Goal: Task Accomplishment & Management: Manage account settings

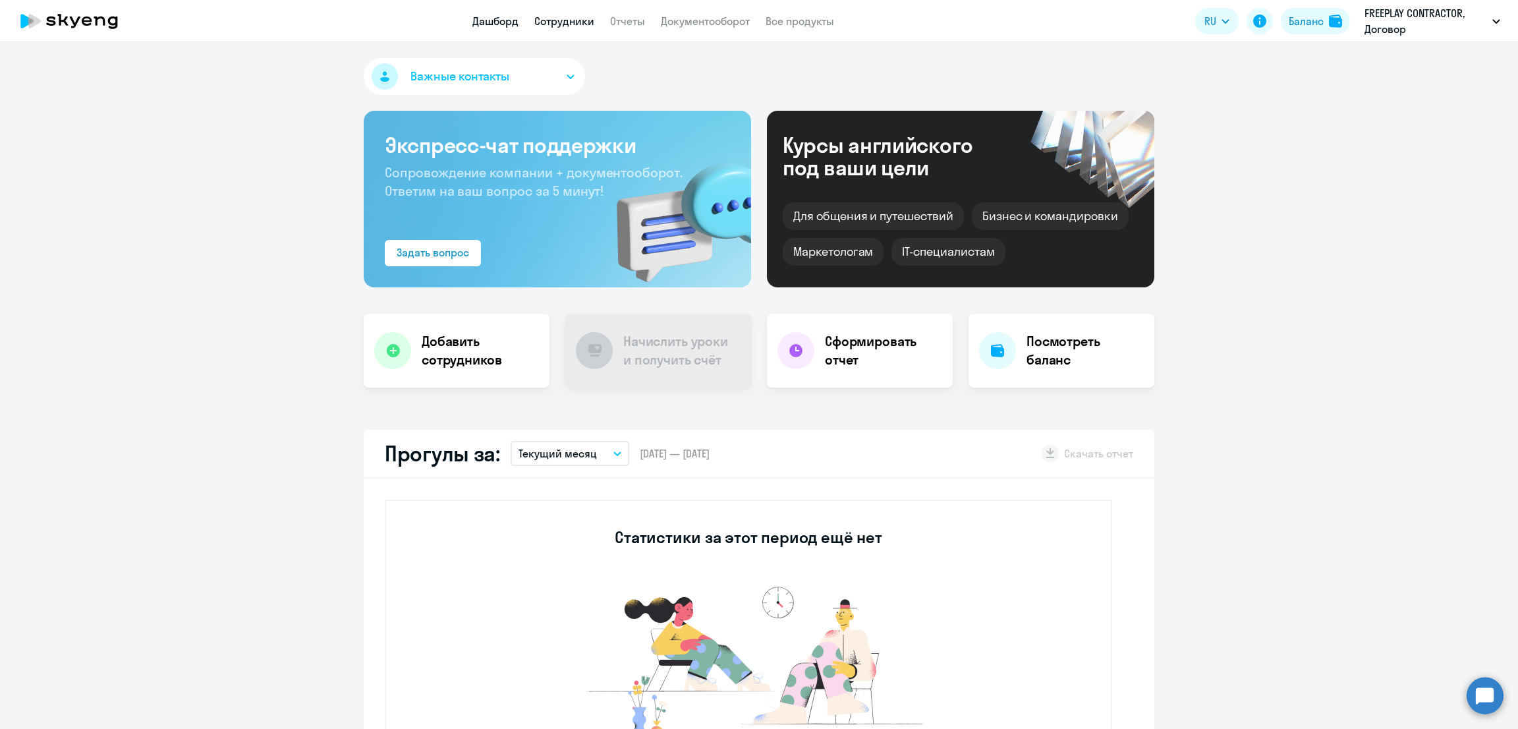
select select "30"
click at [1314, 28] on div "Баланс" at bounding box center [1306, 21] width 35 height 16
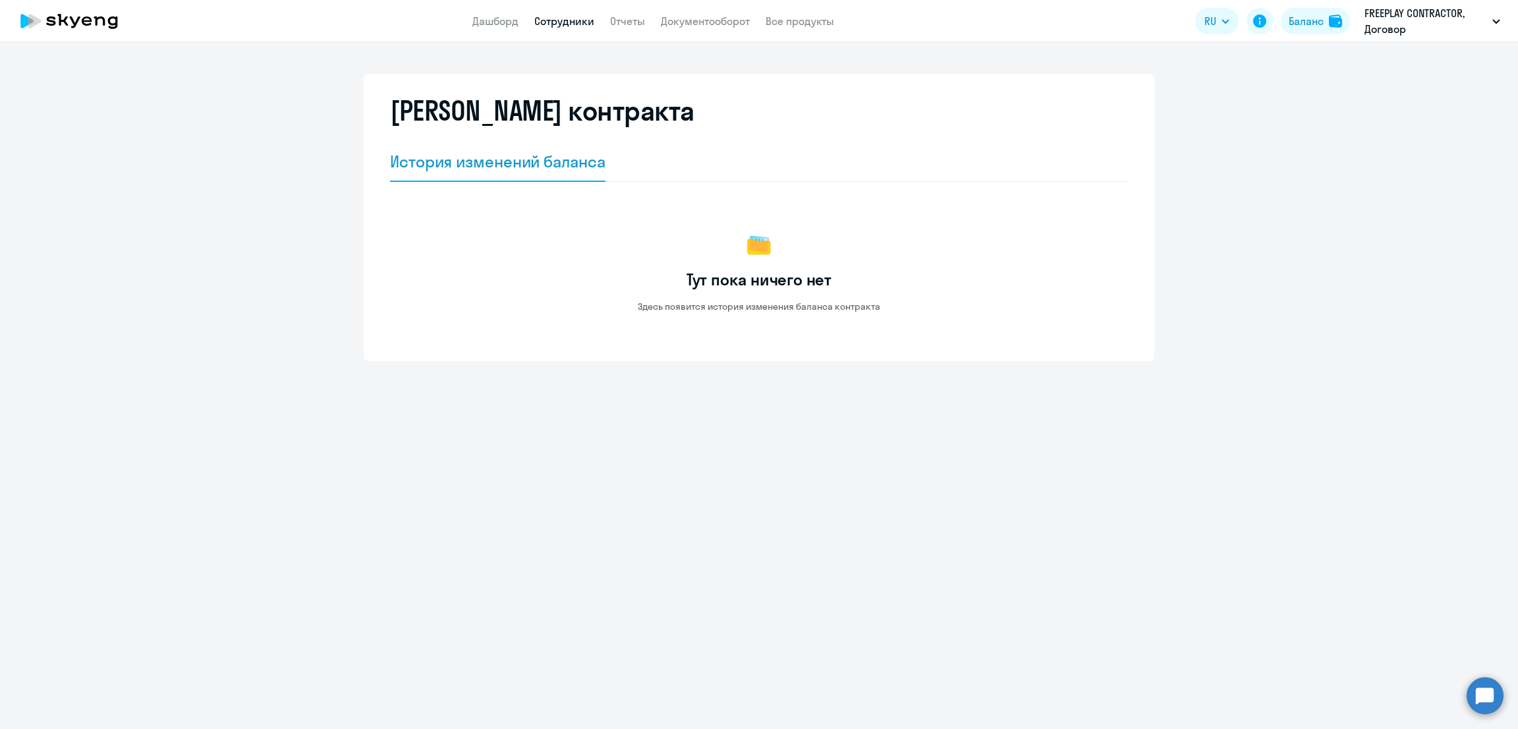
click at [568, 19] on link "Сотрудники" at bounding box center [564, 20] width 60 height 13
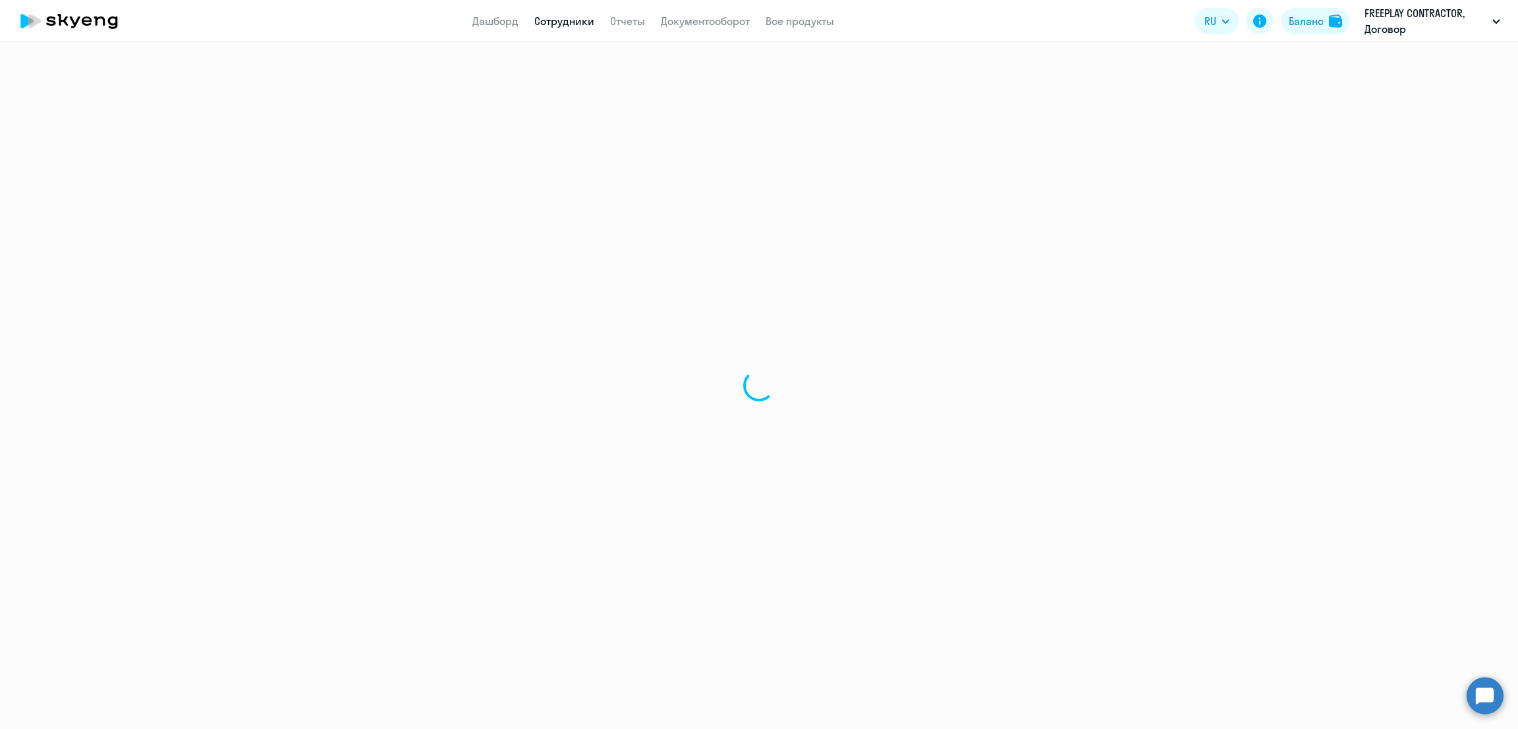
select select "30"
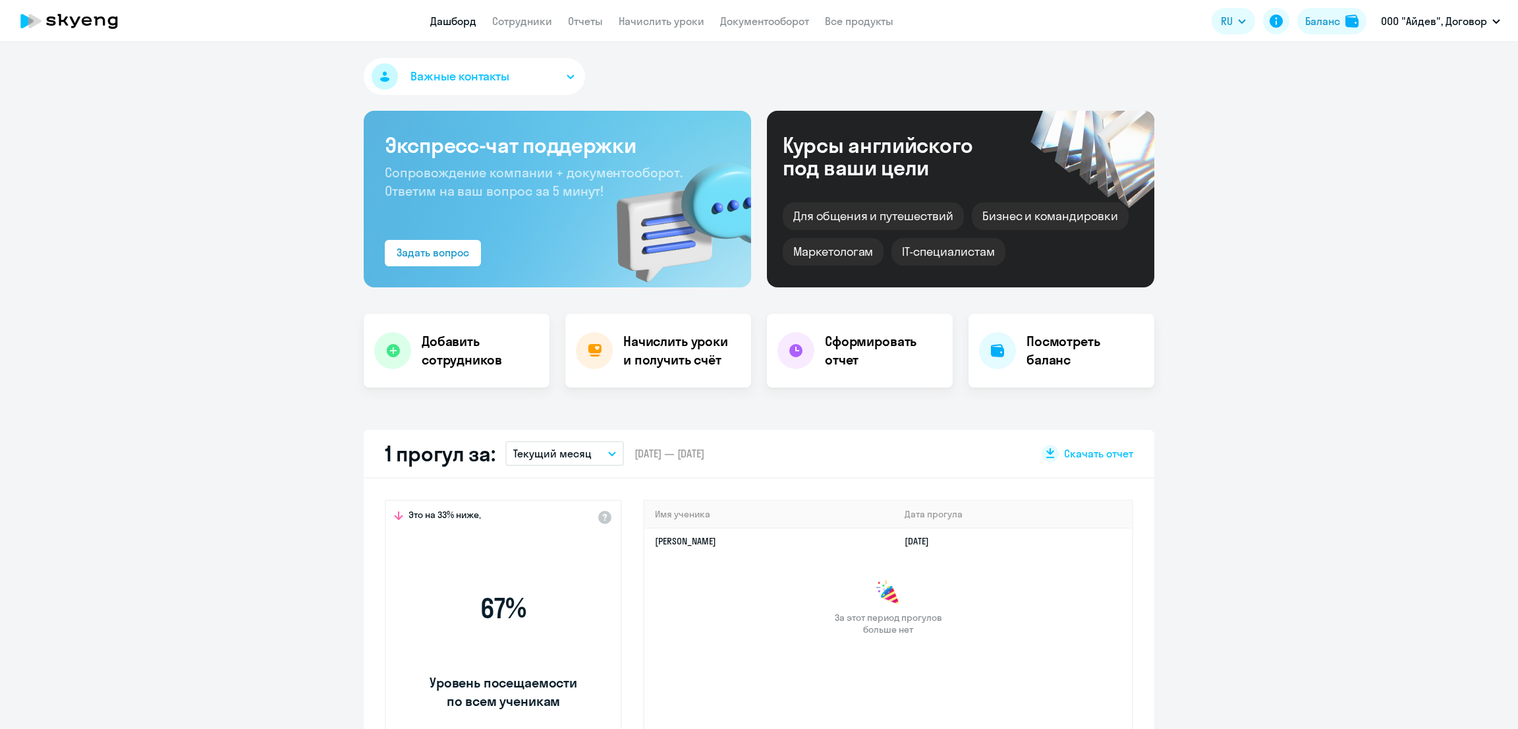
select select "30"
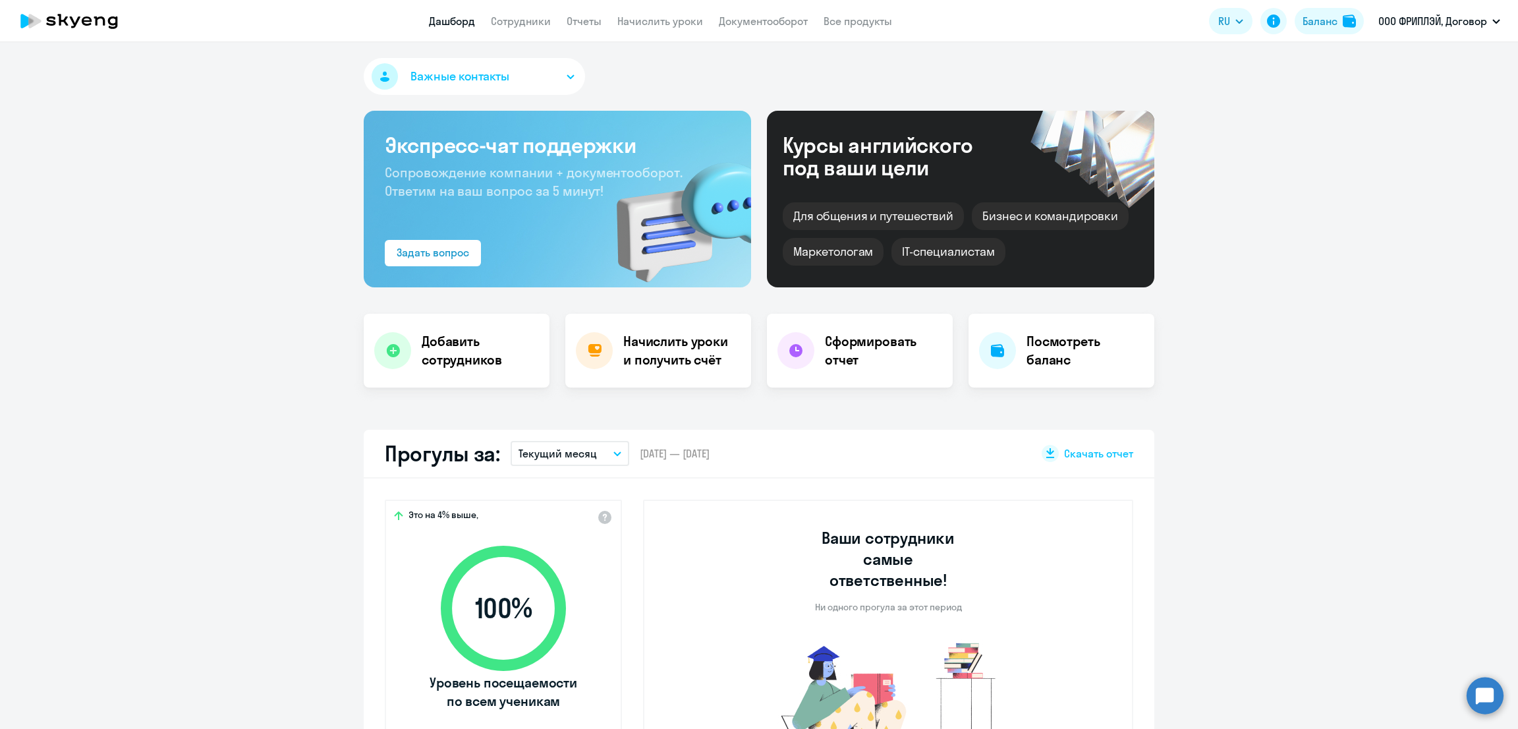
select select "30"
click at [1316, 19] on div "Баланс" at bounding box center [1320, 21] width 35 height 16
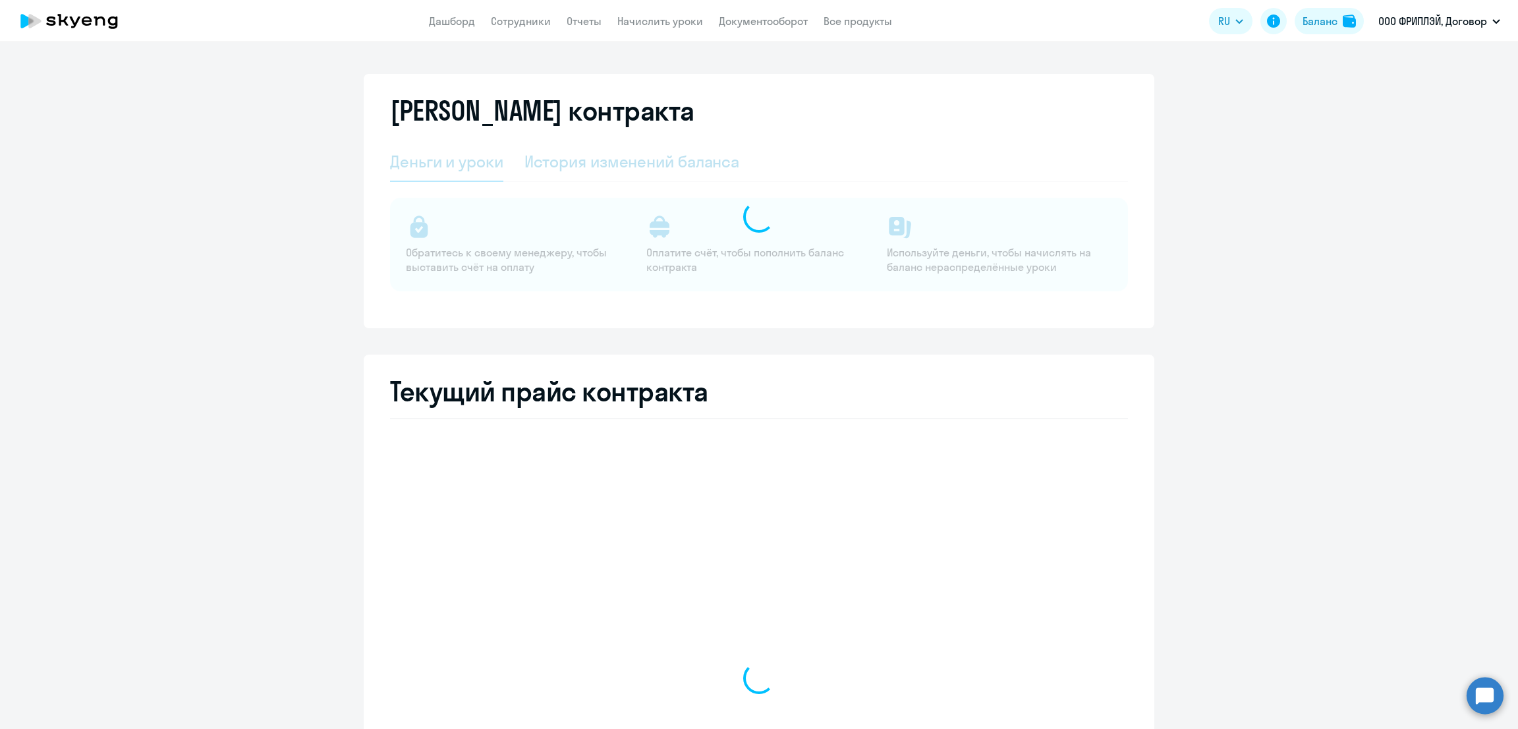
select select "english_adult_not_native_speaker"
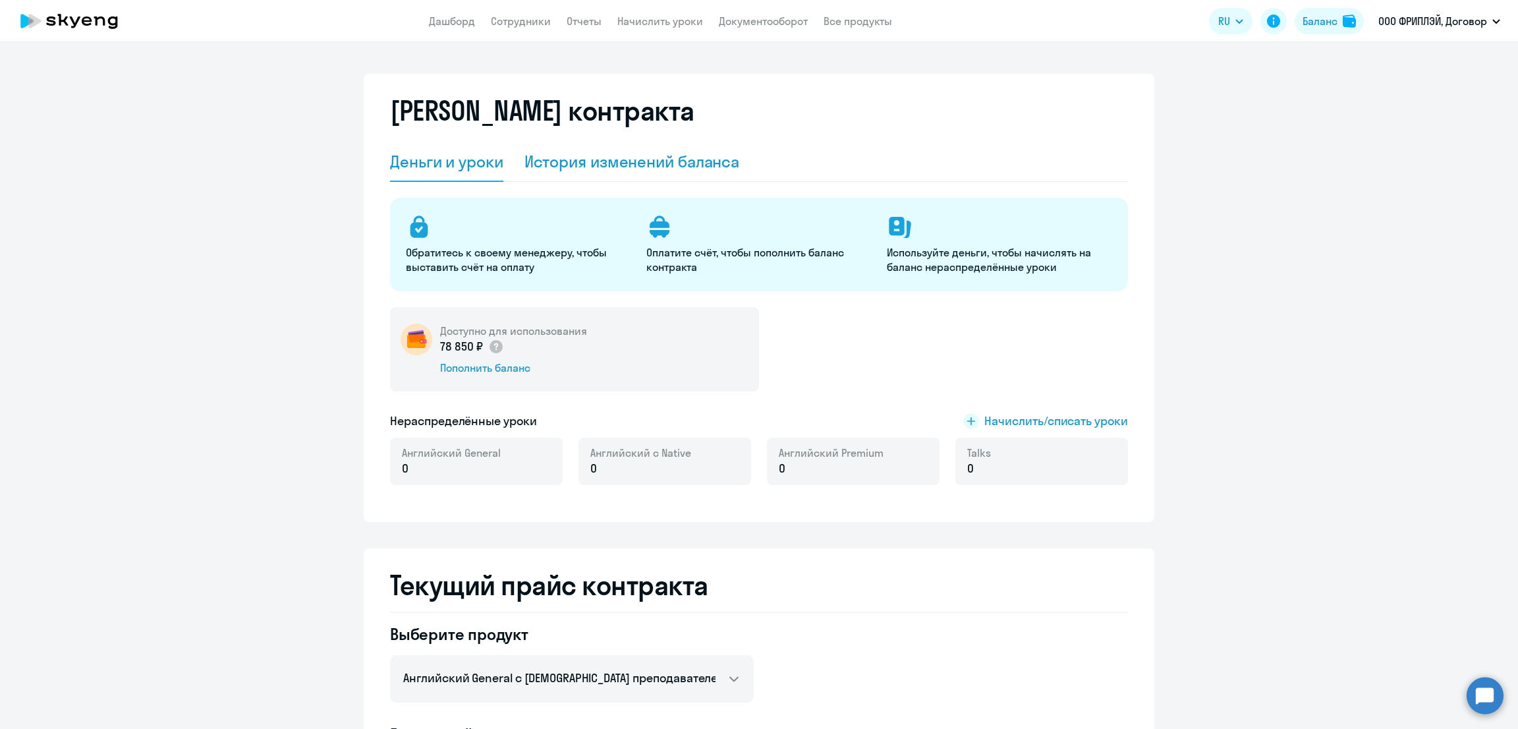
click at [644, 155] on div "История изменений баланса" at bounding box center [632, 161] width 215 height 21
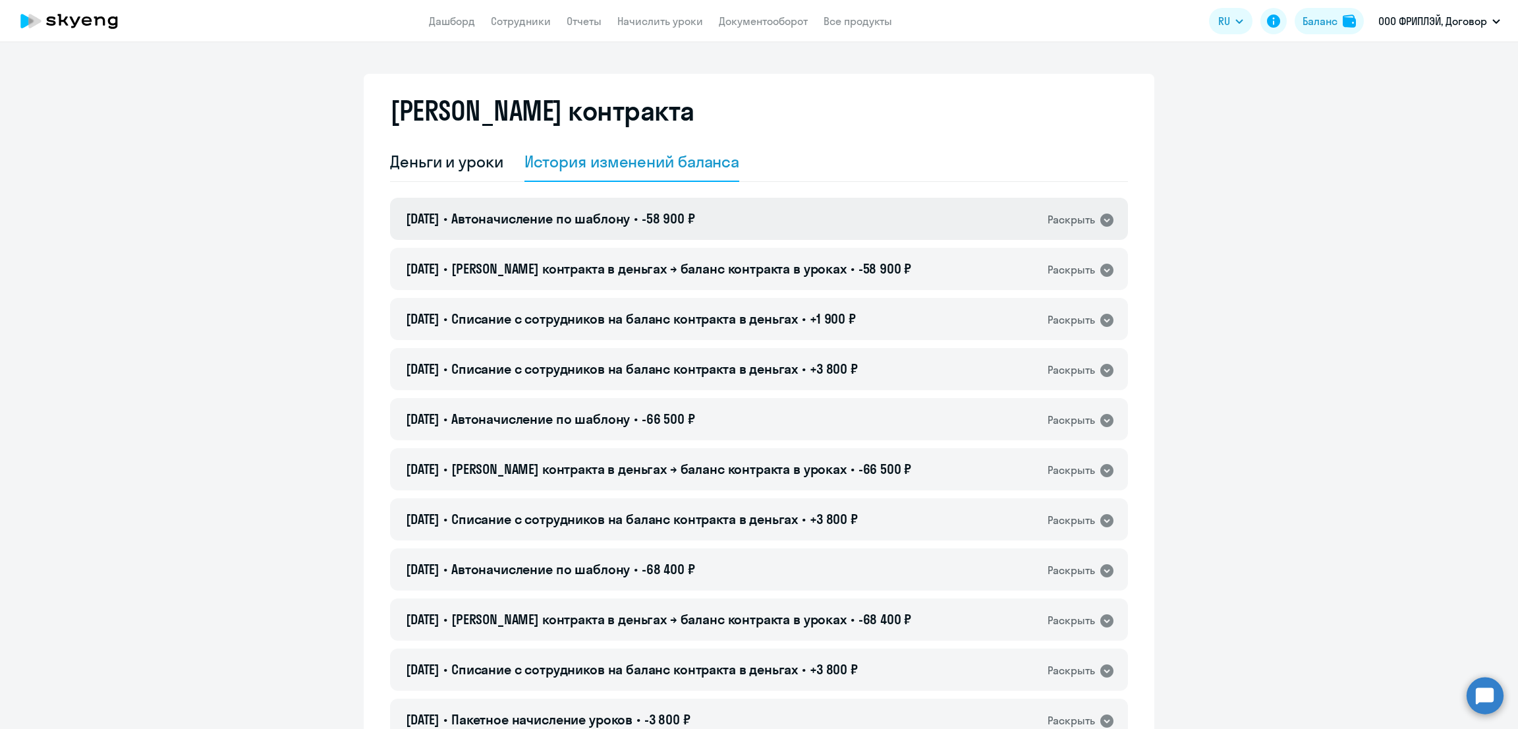
click at [805, 217] on div "01.09.2025 • Автоначисление по шаблону • -58 900 ₽ Раскрыть" at bounding box center [759, 219] width 738 height 42
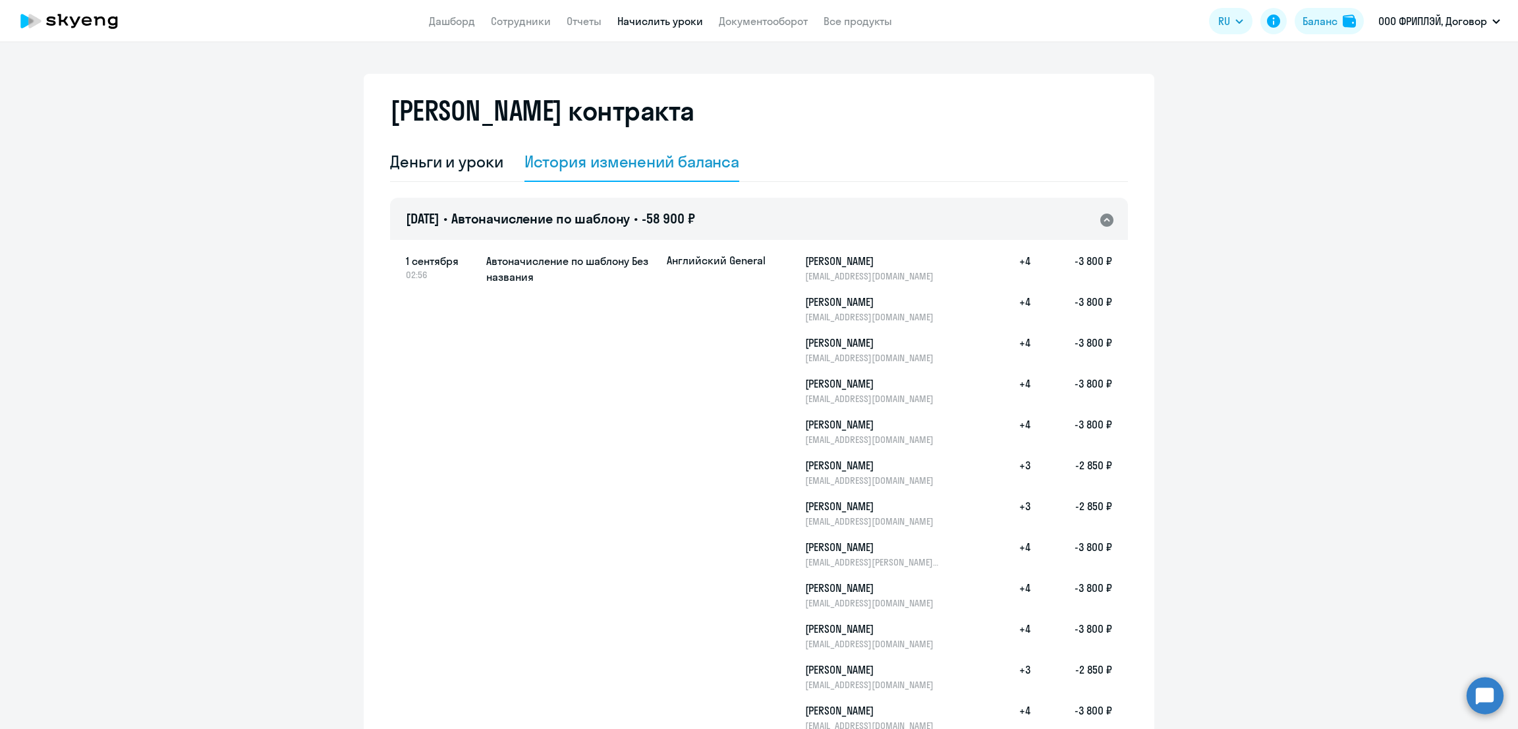
click at [672, 24] on link "Начислить уроки" at bounding box center [660, 20] width 86 height 13
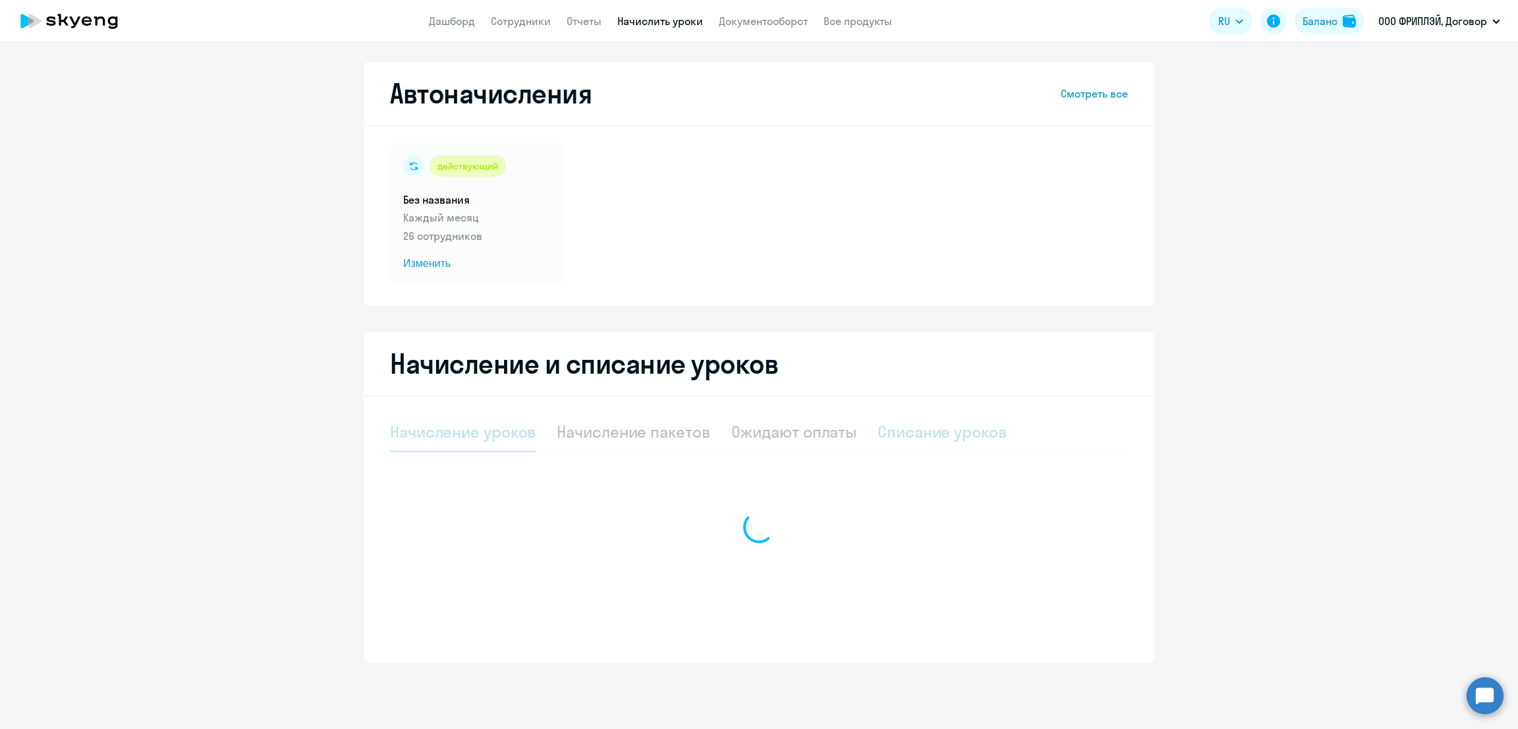
select select "10"
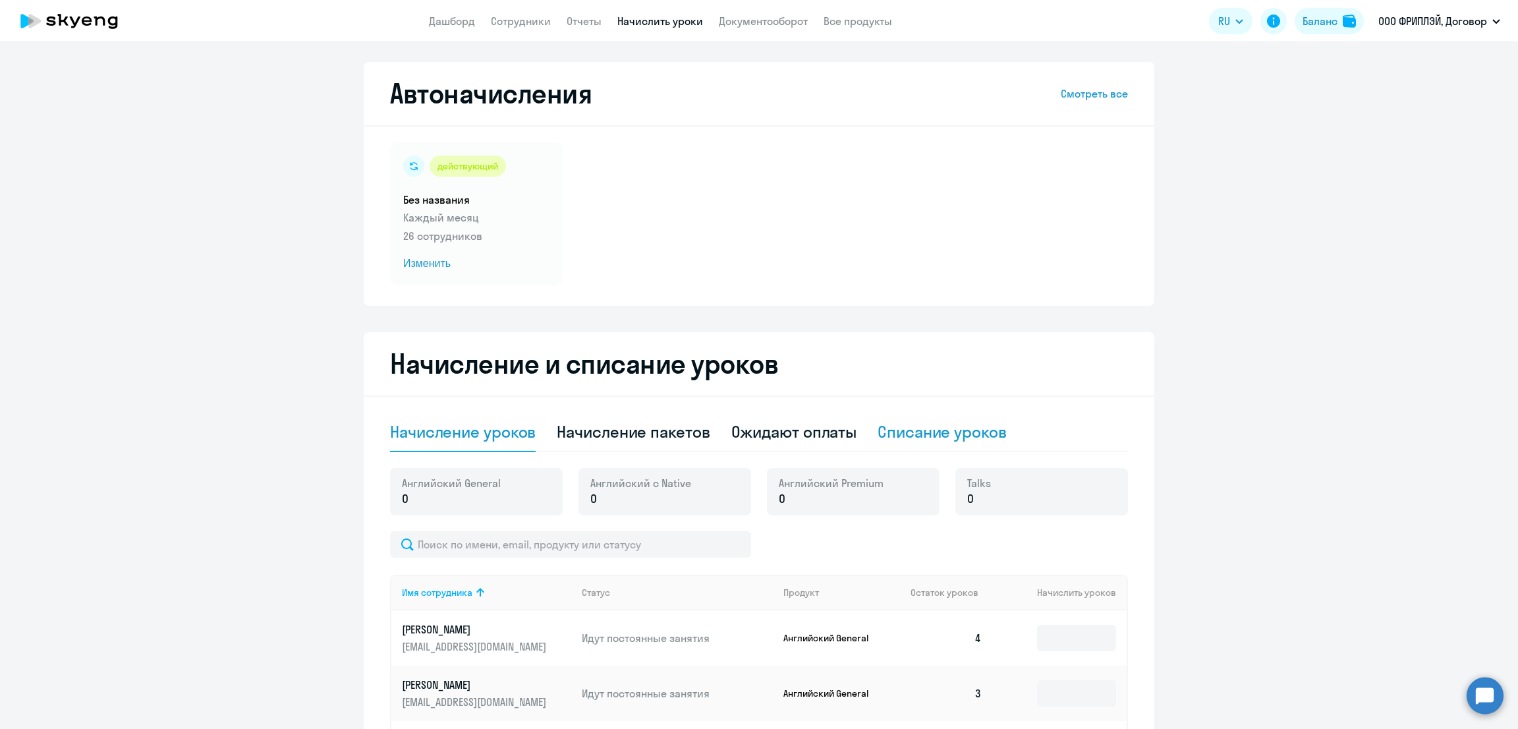
click at [934, 428] on div "Списание уроков" at bounding box center [942, 431] width 129 height 21
select select "10"
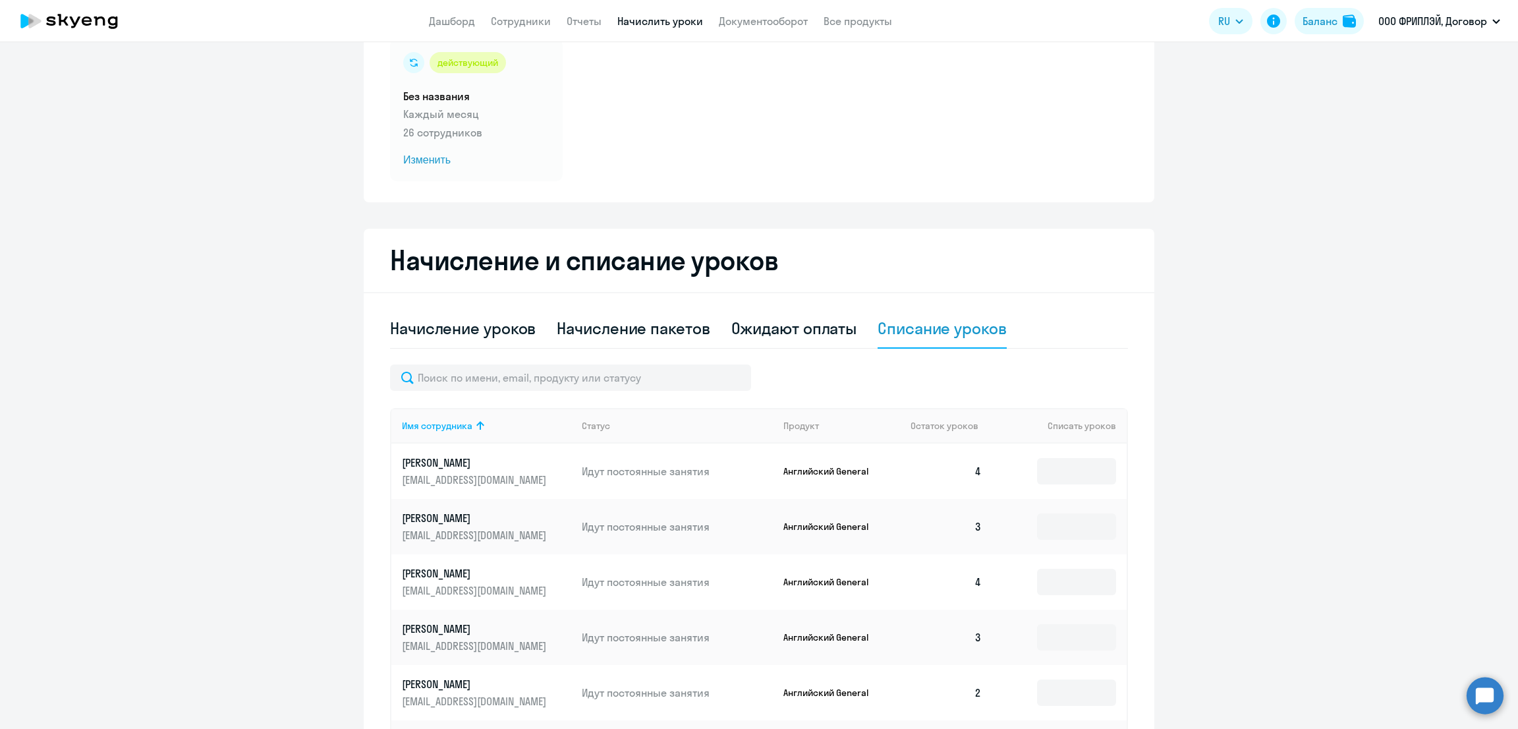
scroll to position [164, 0]
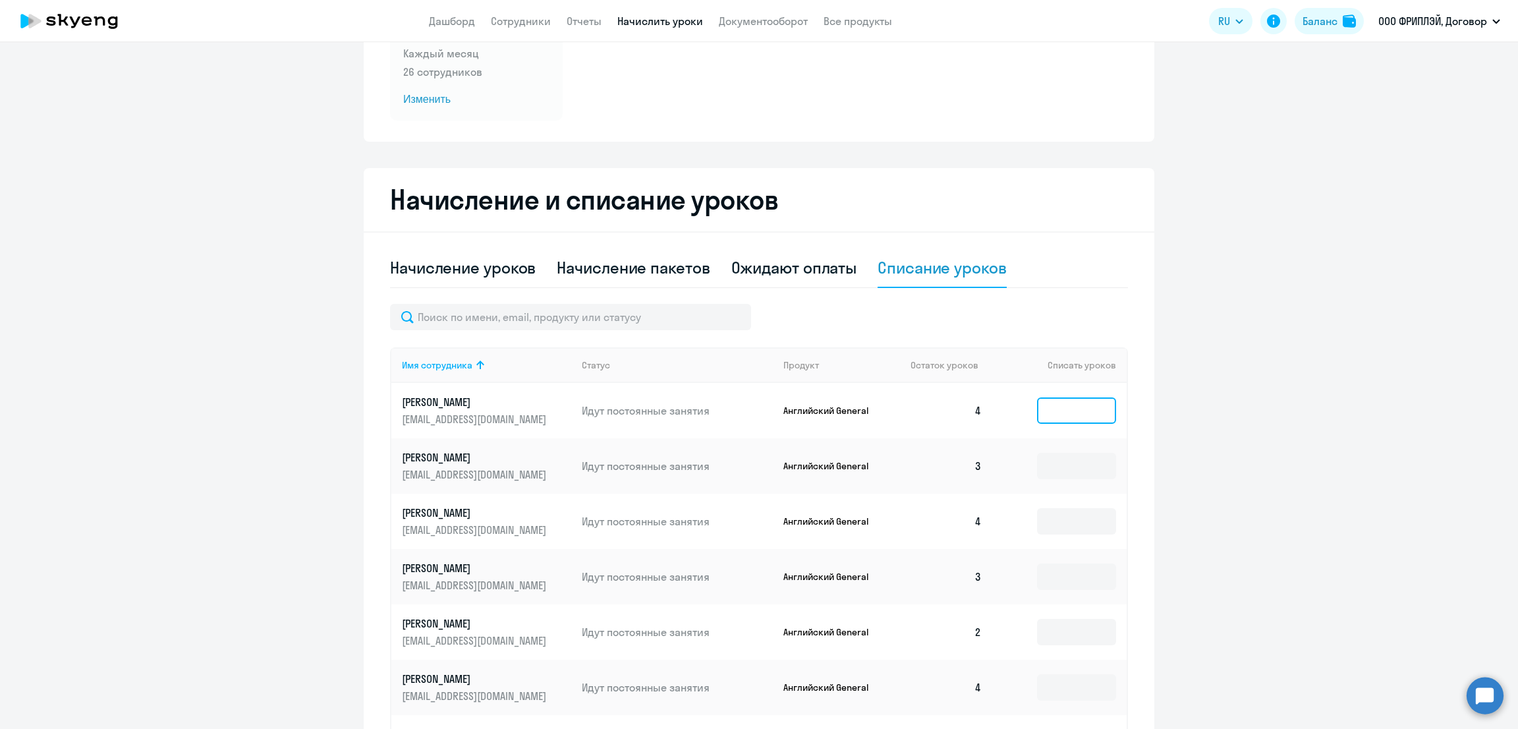
click at [1081, 403] on input at bounding box center [1076, 410] width 79 height 26
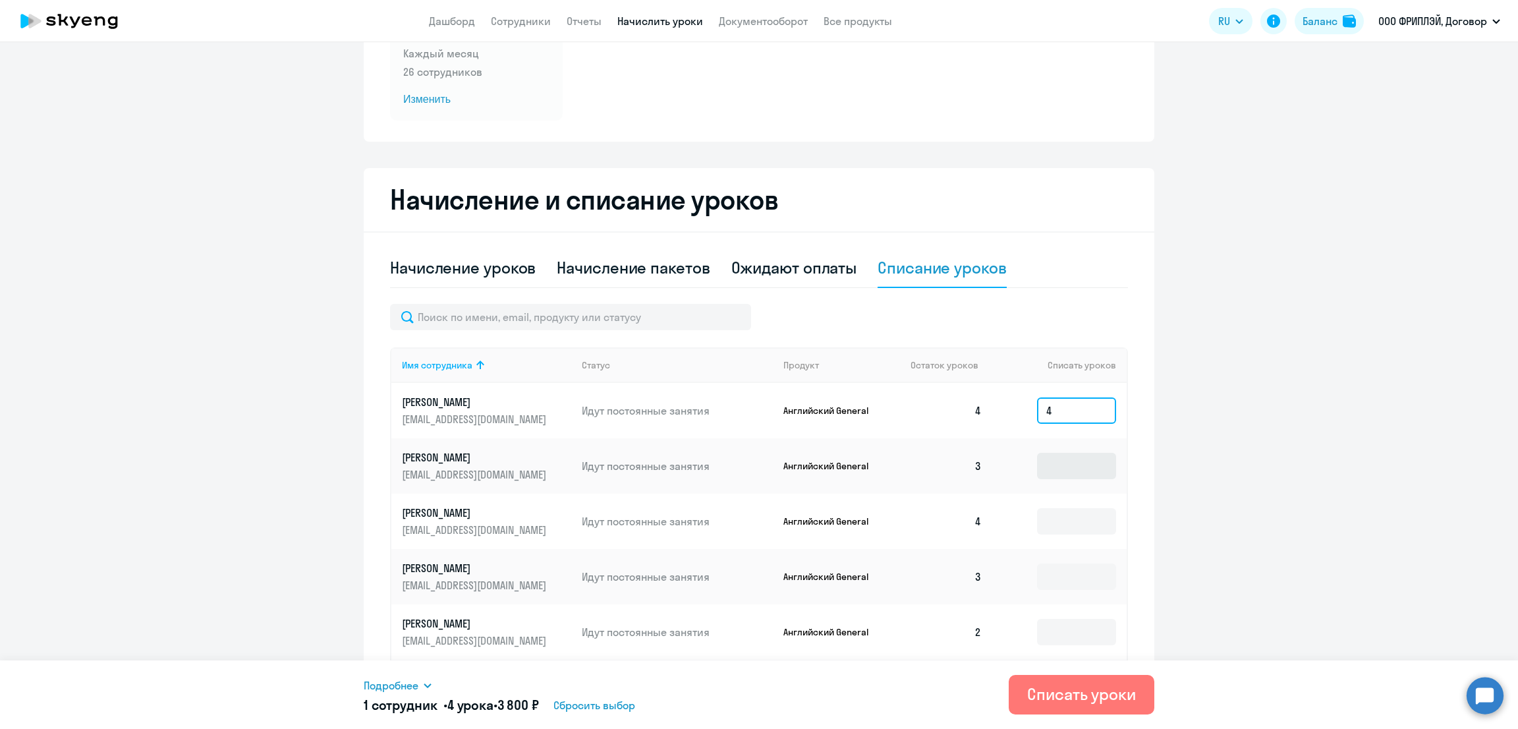
type input "4"
click at [1074, 469] on input at bounding box center [1076, 466] width 79 height 26
type input "3"
click at [1065, 407] on input "4" at bounding box center [1076, 410] width 79 height 26
type input "4"
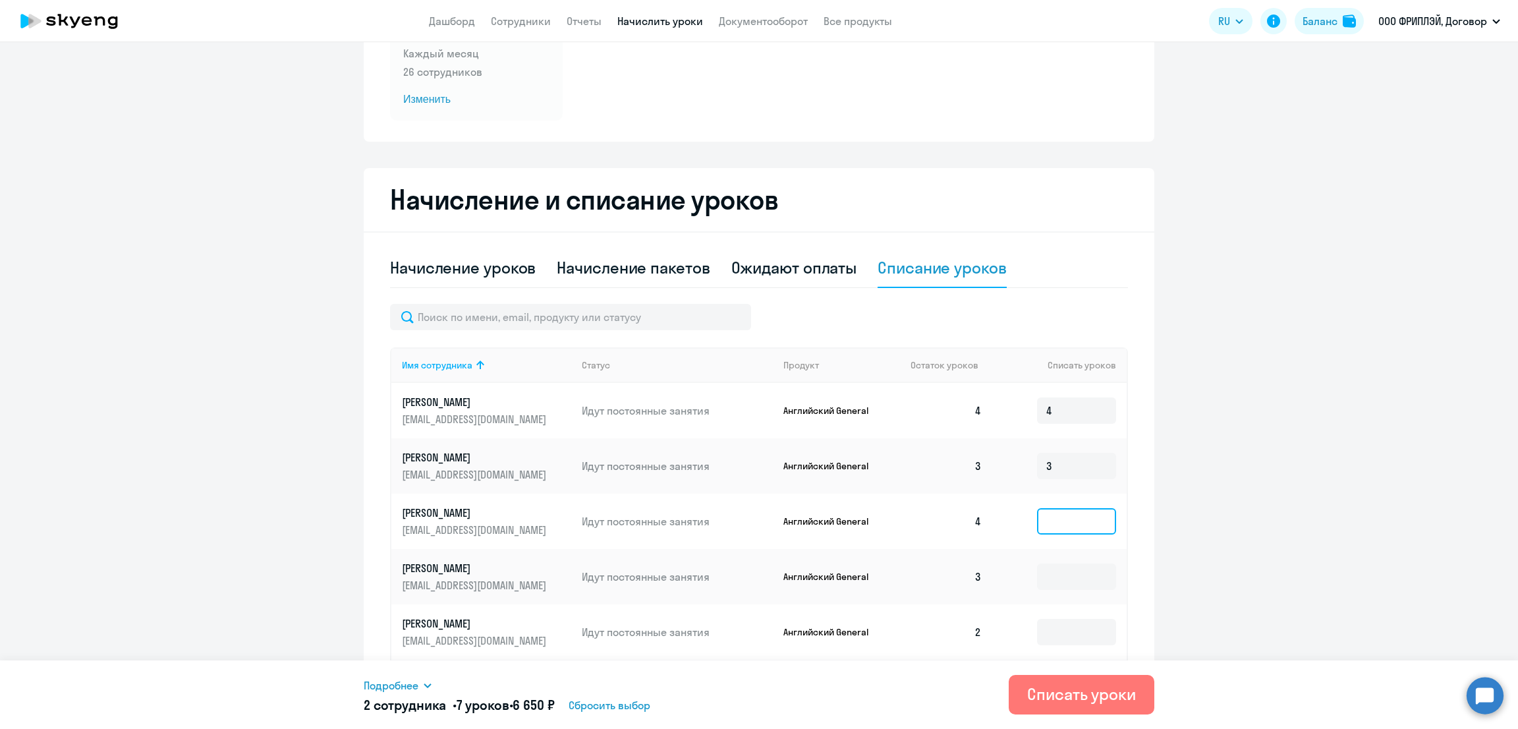
click at [1066, 511] on input at bounding box center [1076, 521] width 79 height 26
type input "4"
click at [1072, 566] on input at bounding box center [1076, 576] width 79 height 26
type input "3"
click at [1068, 628] on input at bounding box center [1076, 632] width 79 height 26
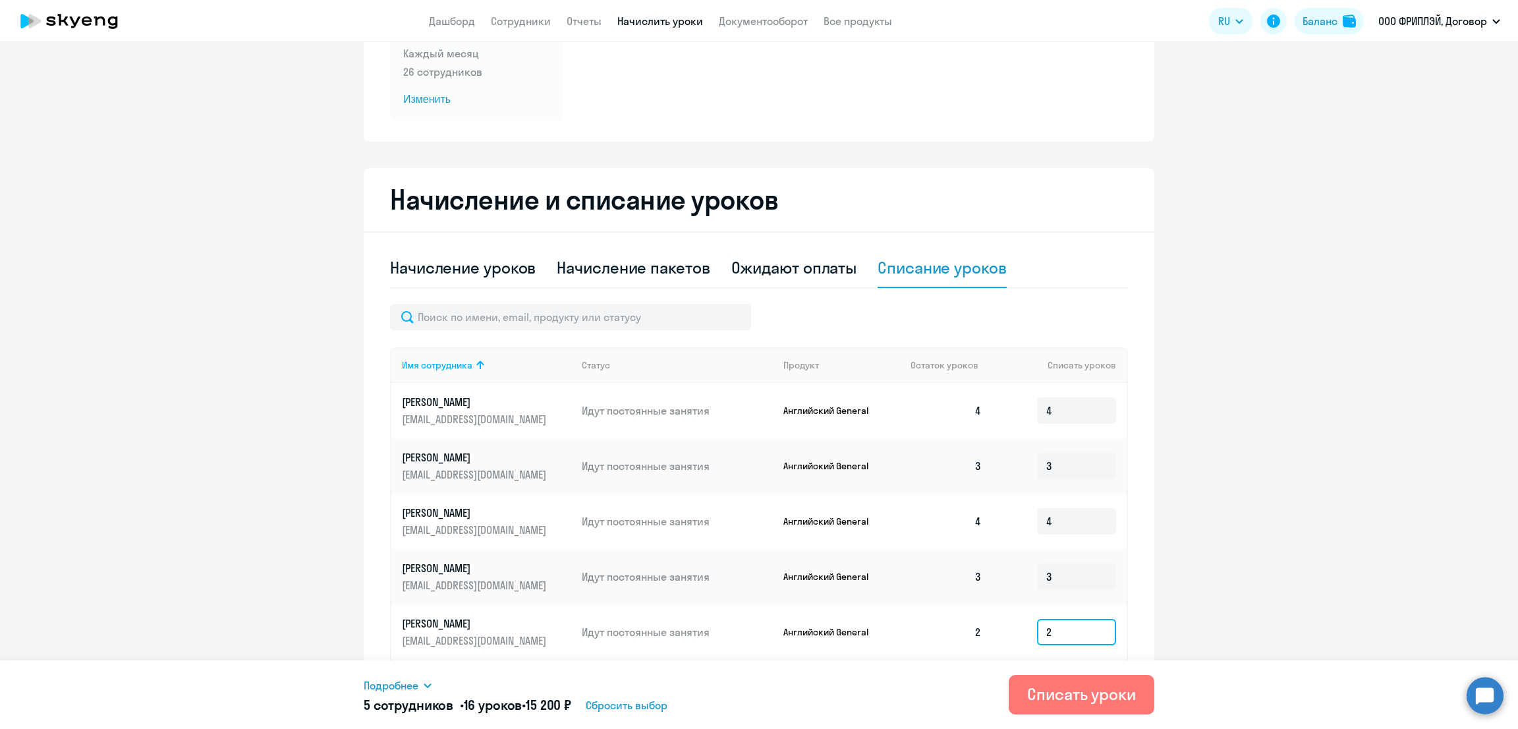
type input "2"
click at [408, 682] on span "Подробнее" at bounding box center [391, 685] width 55 height 16
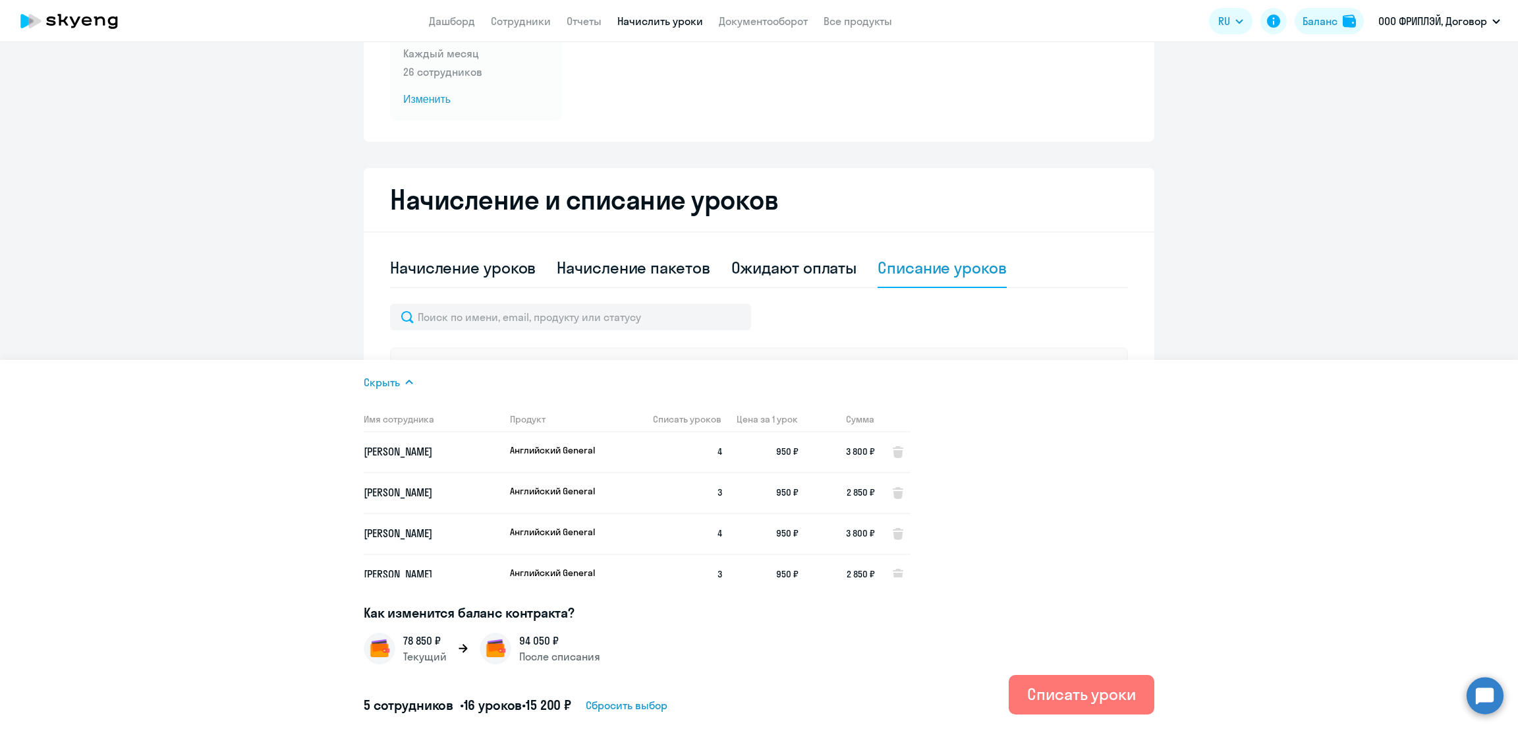
scroll to position [55, 0]
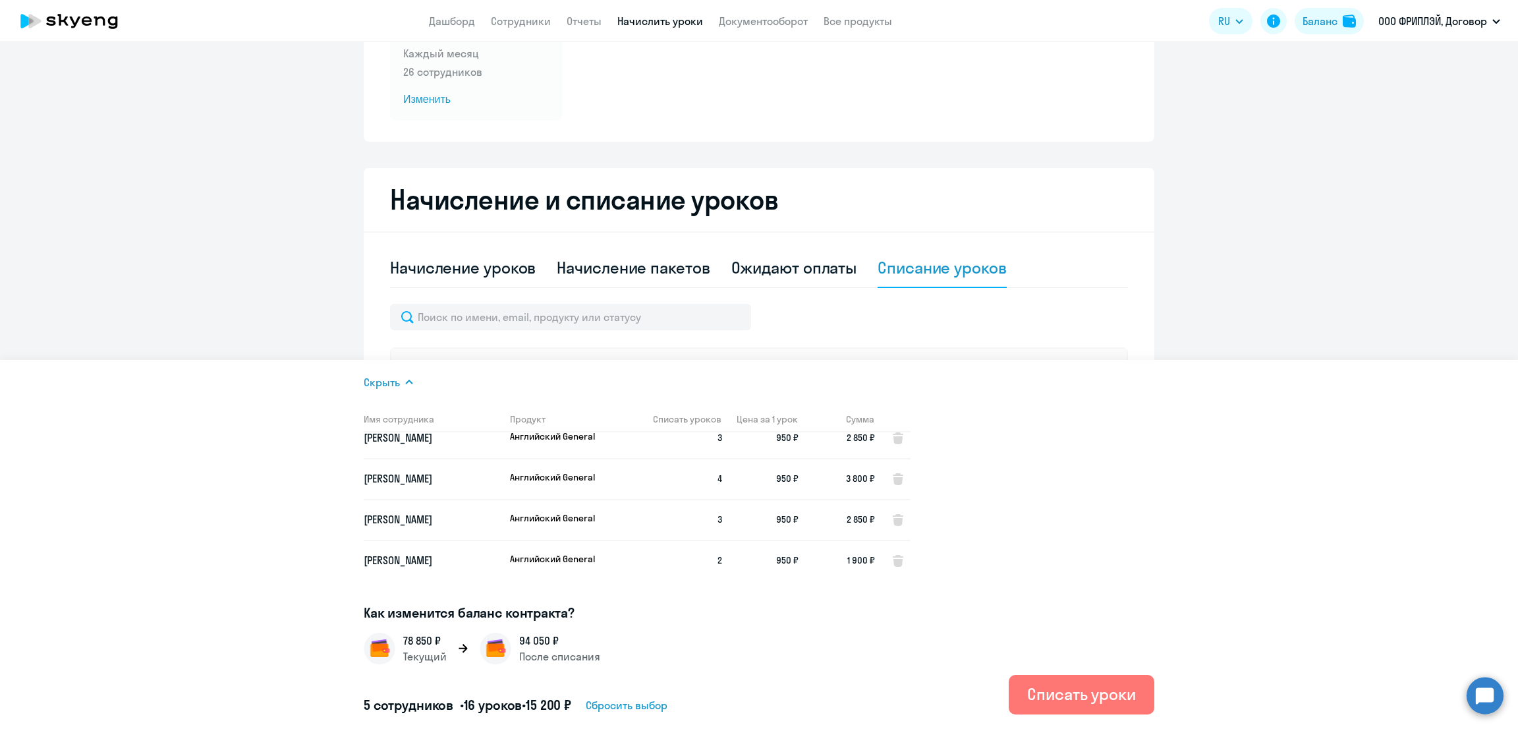
click at [1022, 185] on h2 "Начисление и списание уроков" at bounding box center [759, 200] width 738 height 32
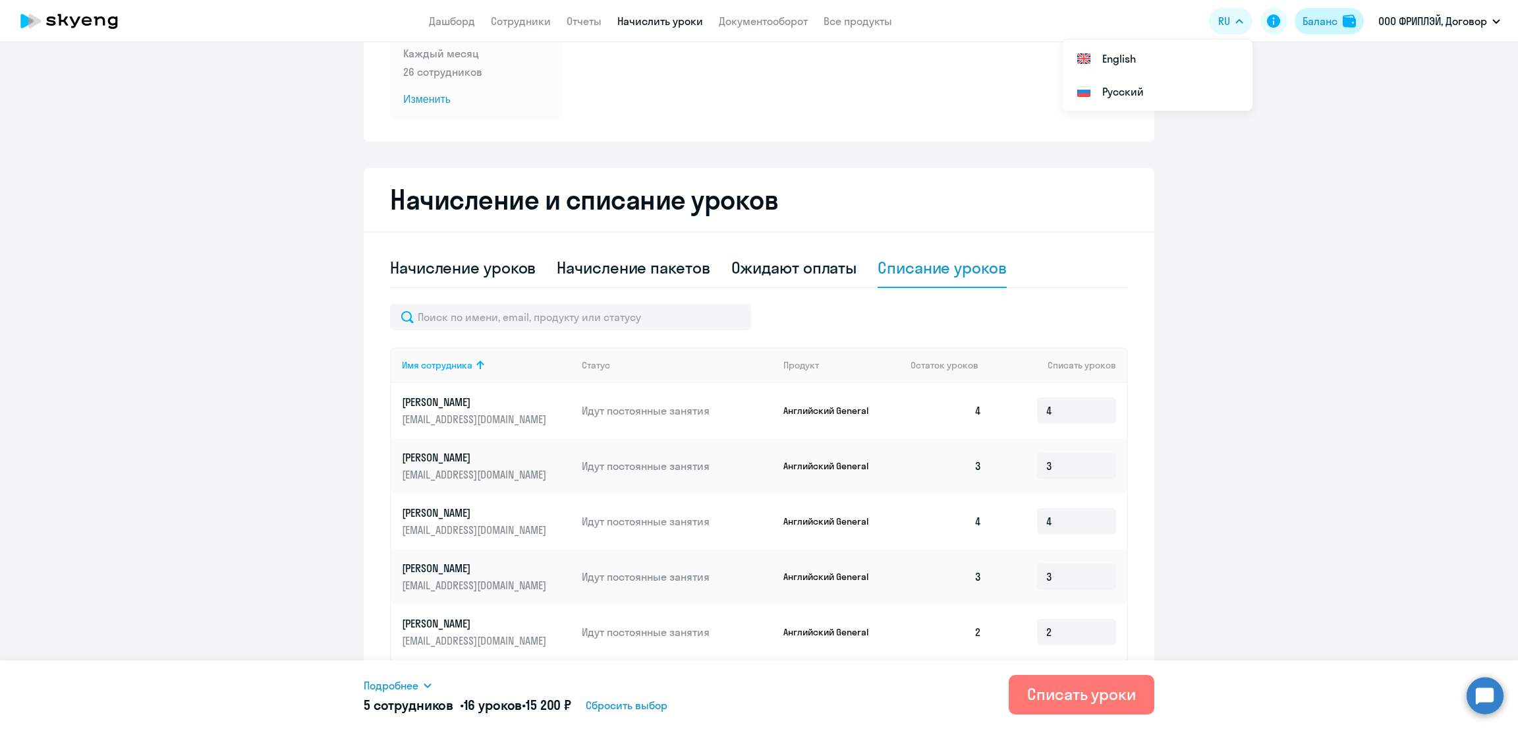
click at [1303, 20] on div "Баланс" at bounding box center [1320, 21] width 35 height 16
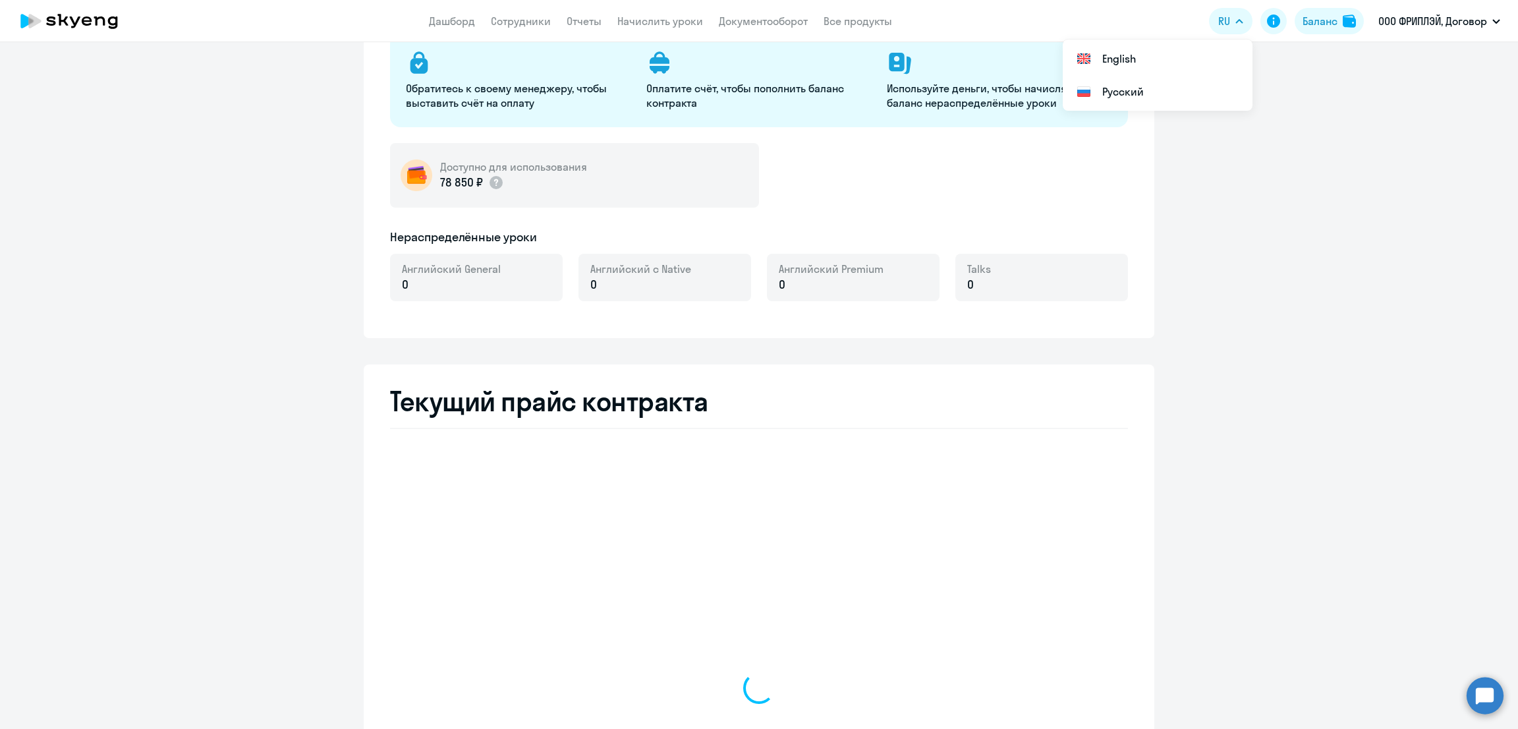
select select "english_adult_not_native_speaker"
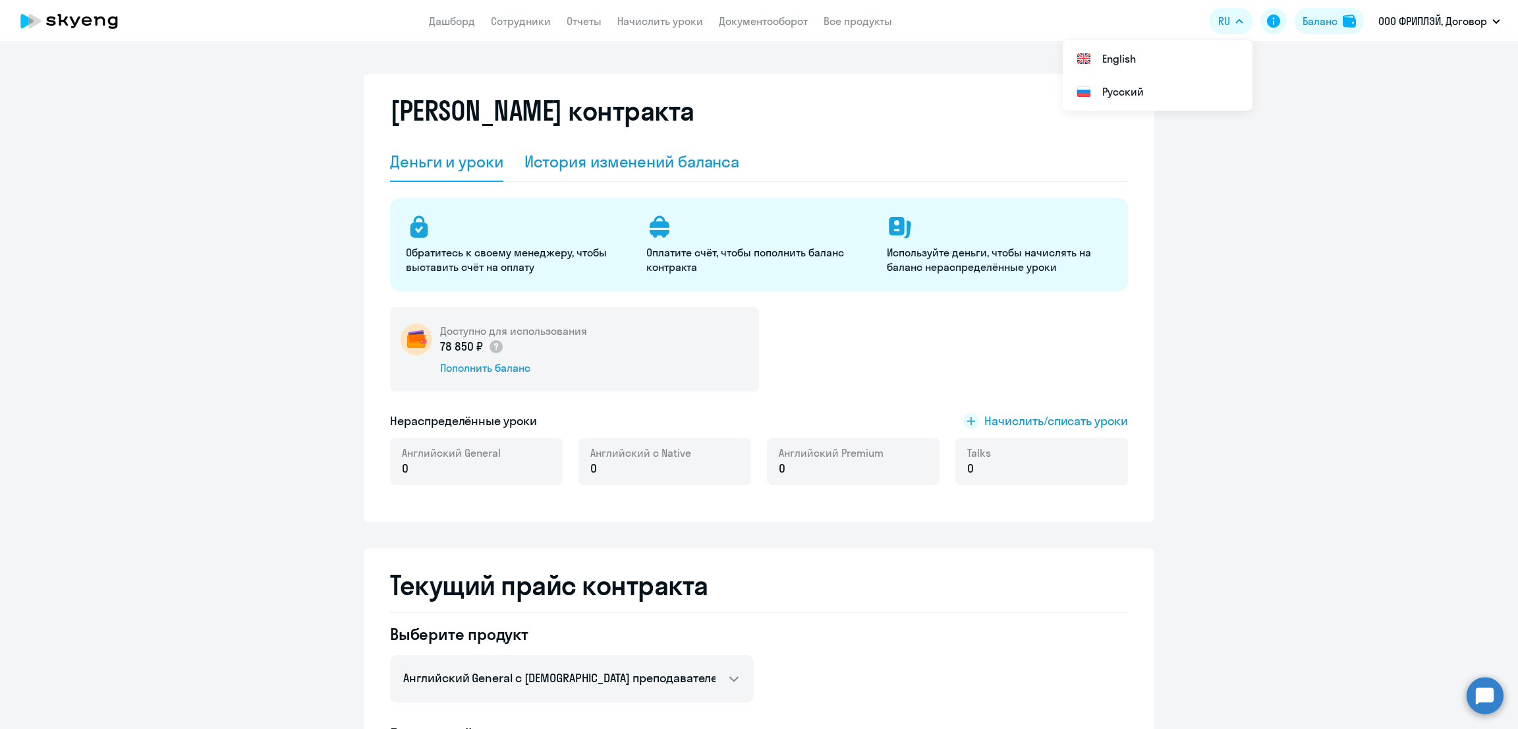
click at [640, 167] on div "История изменений баланса" at bounding box center [632, 161] width 215 height 21
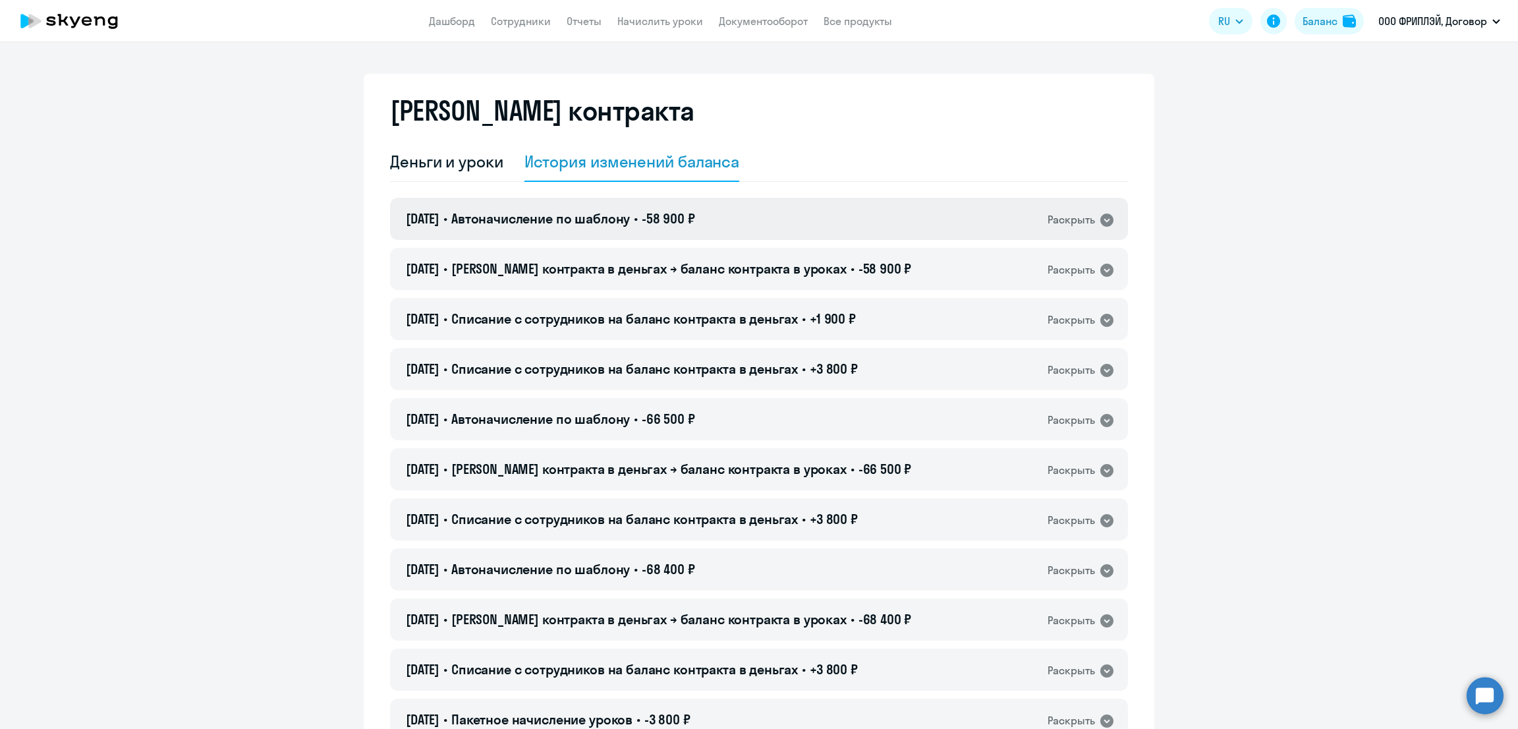
click at [930, 215] on div "01.09.2025 • Автоначисление по шаблону • -58 900 ₽ Раскрыть" at bounding box center [759, 219] width 738 height 42
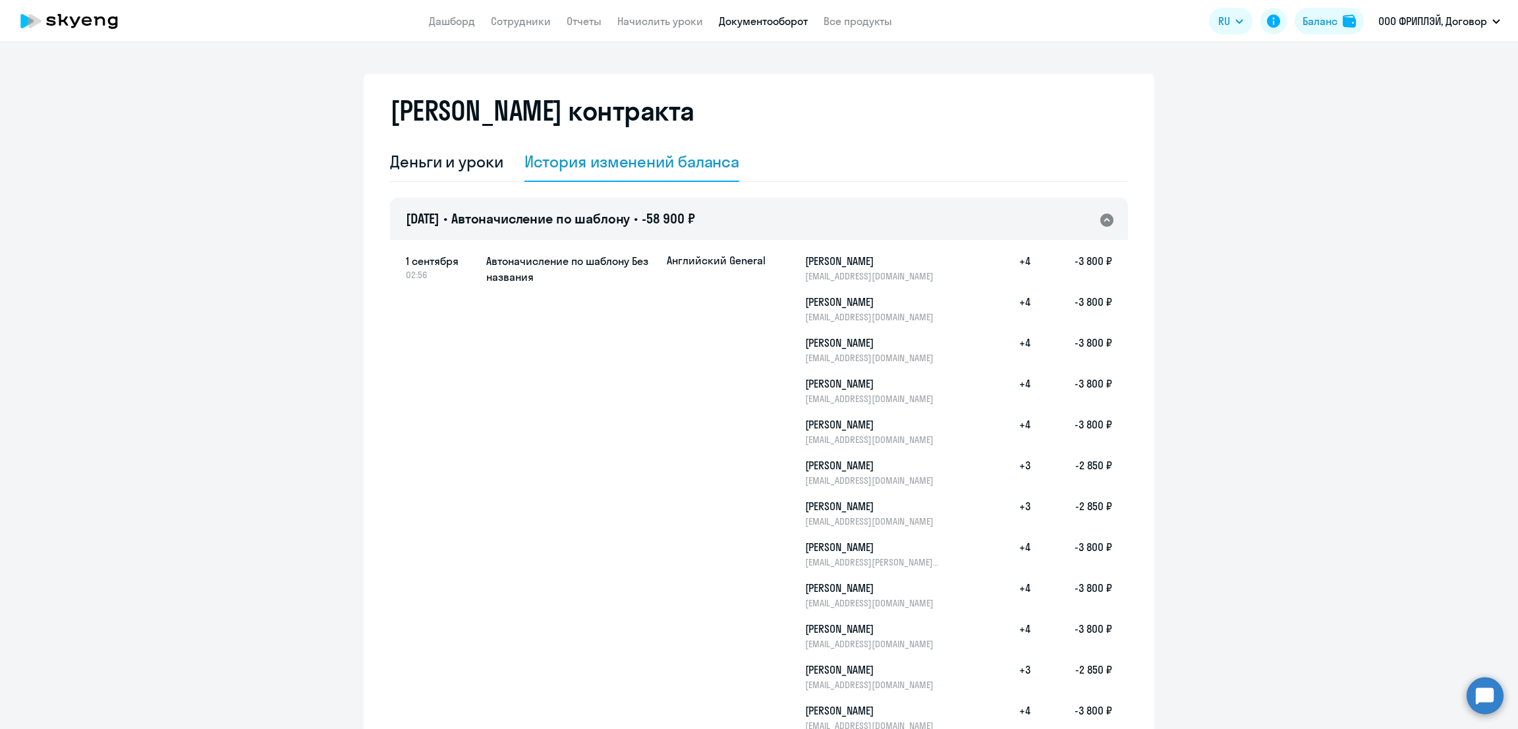
click at [765, 23] on link "Документооборот" at bounding box center [763, 20] width 89 height 13
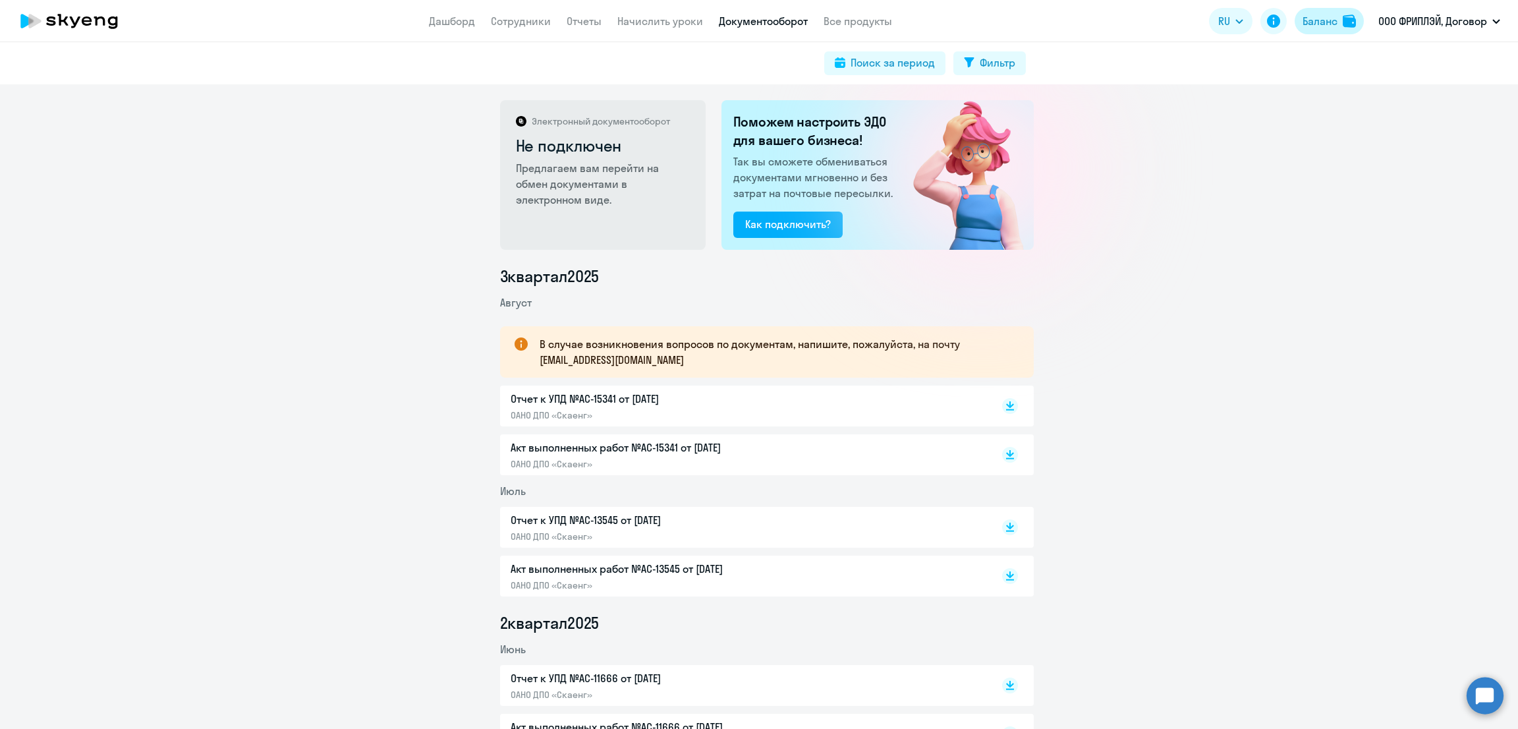
click at [1295, 22] on button "Баланс" at bounding box center [1329, 21] width 69 height 26
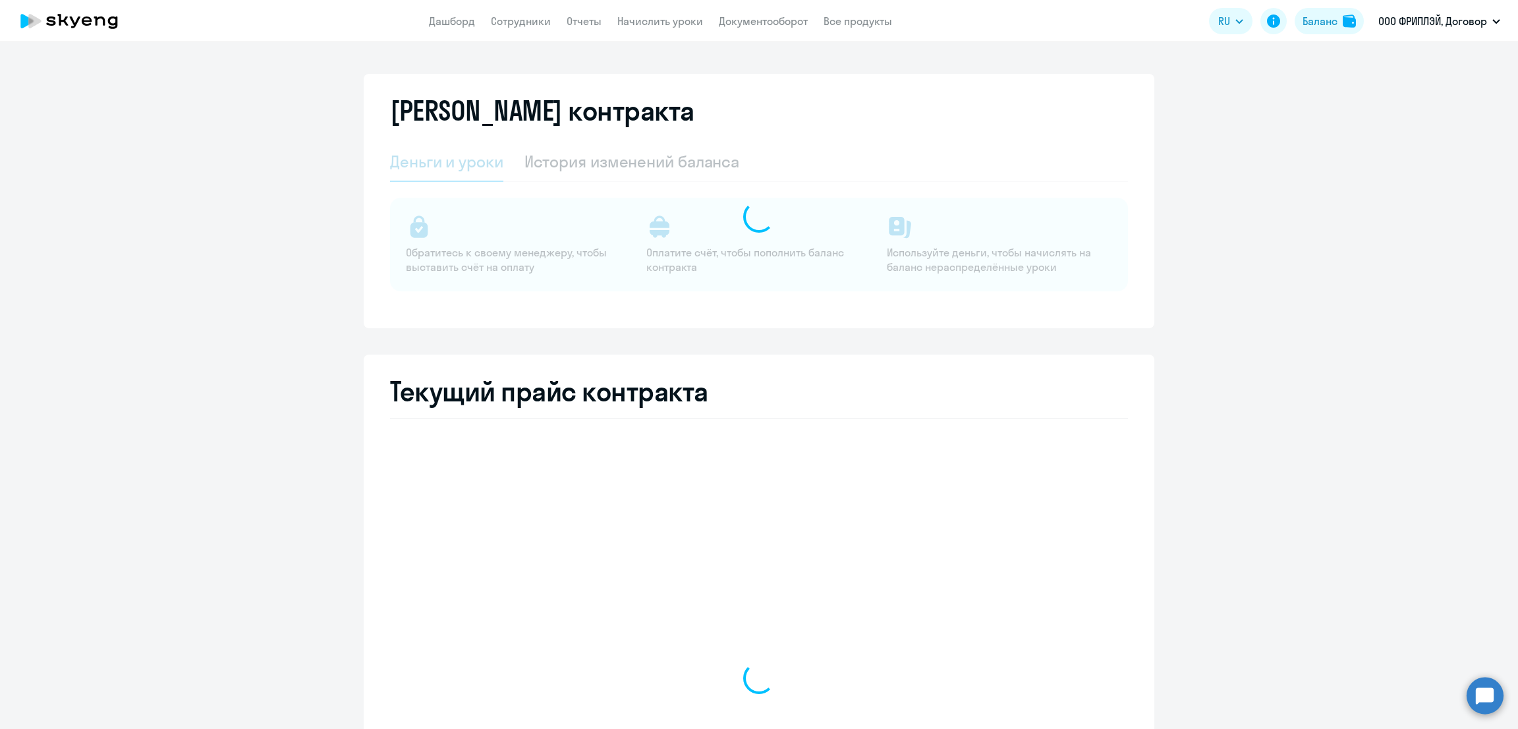
select select "english_adult_not_native_speaker"
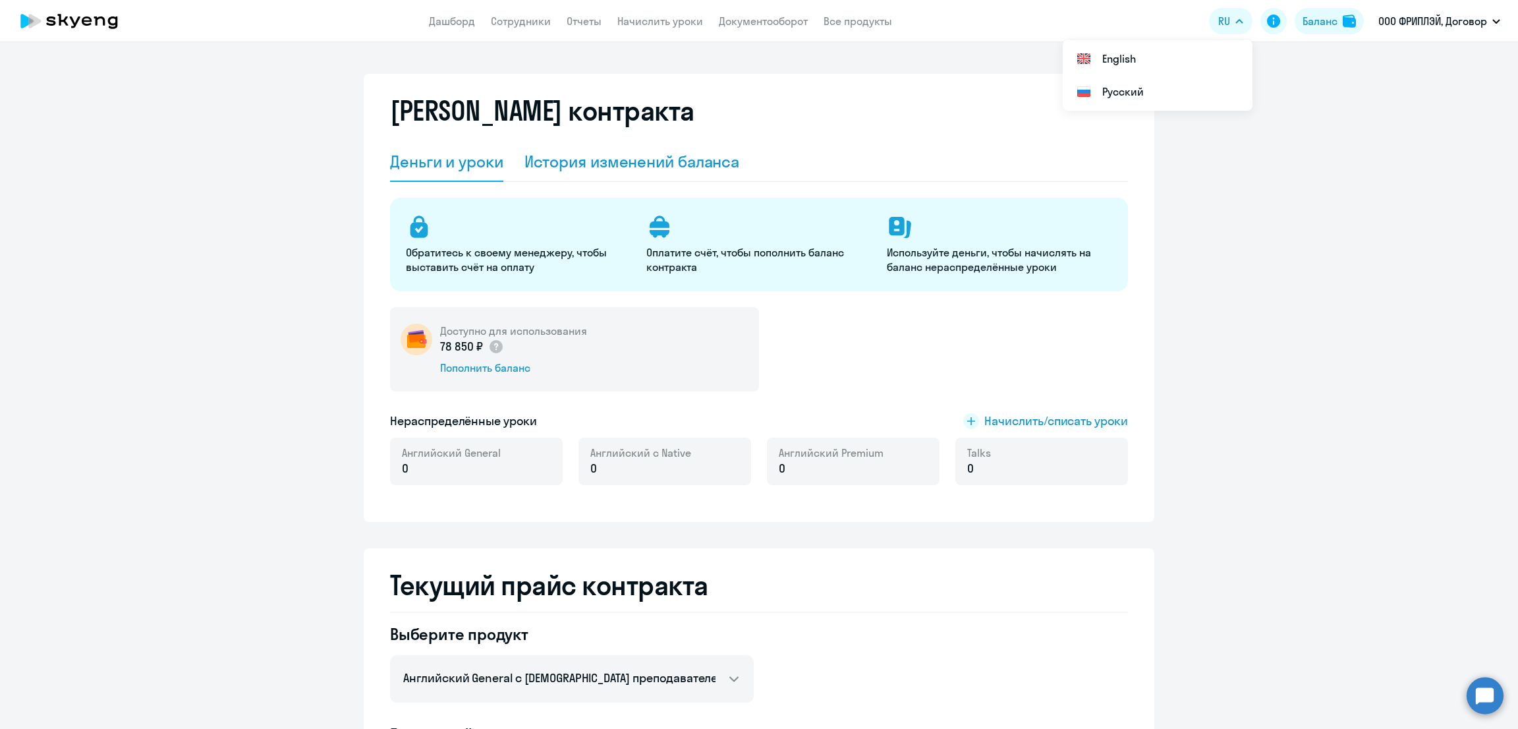
click at [639, 151] on div "История изменений баланса" at bounding box center [632, 161] width 215 height 21
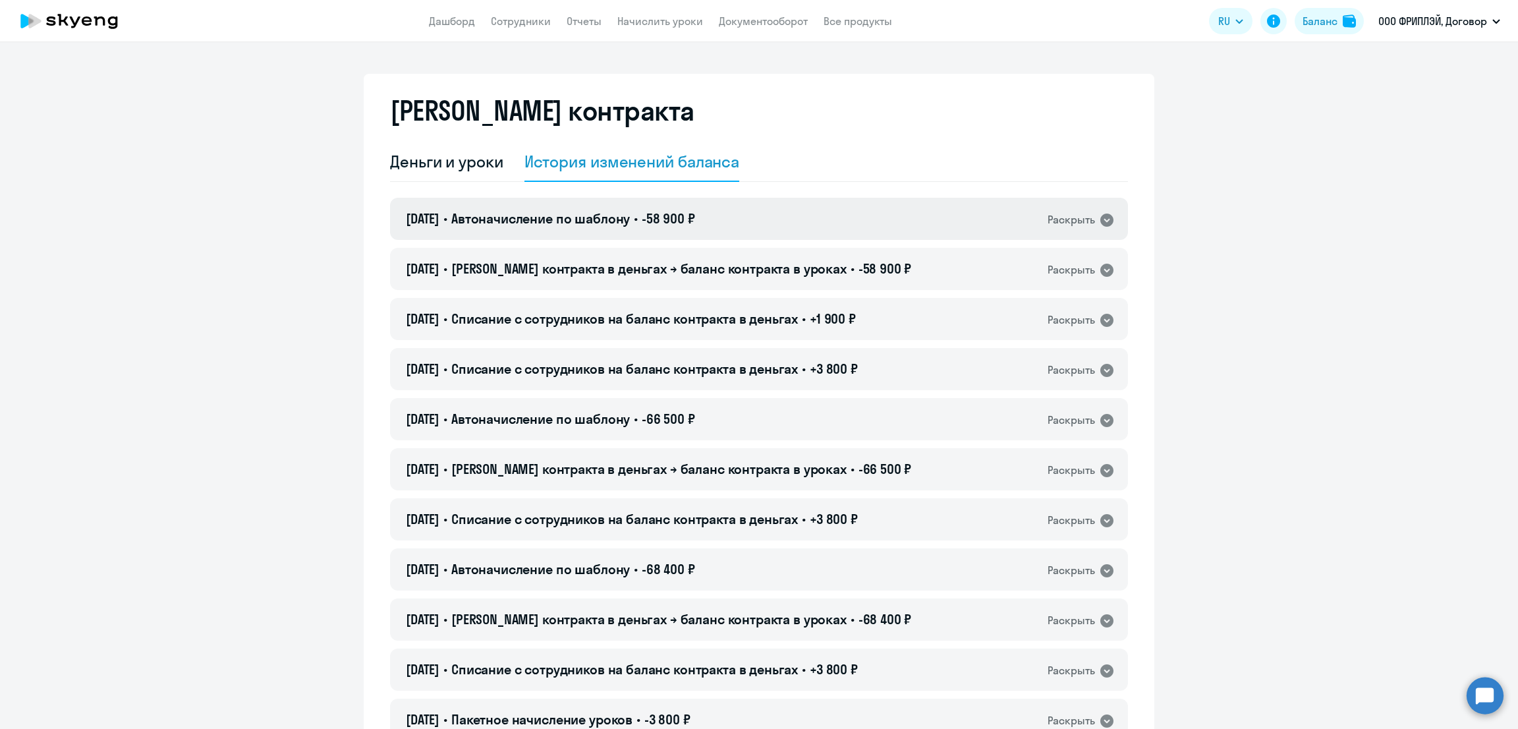
click at [748, 217] on div "01.09.2025 • Автоначисление по шаблону • -58 900 ₽ Раскрыть" at bounding box center [759, 219] width 738 height 42
